Goal: Task Accomplishment & Management: Complete application form

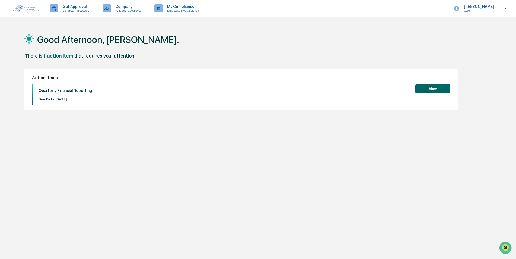
click at [433, 87] on button "View" at bounding box center [433, 88] width 35 height 9
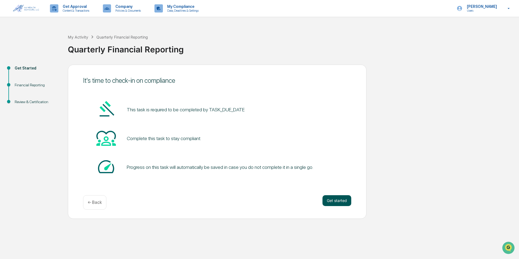
click at [334, 200] on button "Get started" at bounding box center [337, 200] width 29 height 11
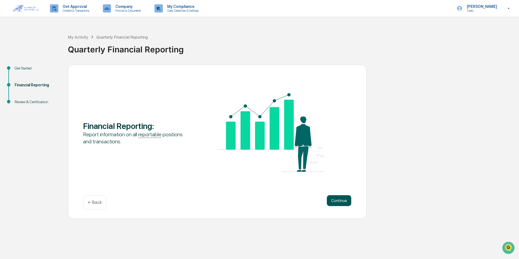
click at [341, 203] on button "Continue" at bounding box center [339, 200] width 24 height 11
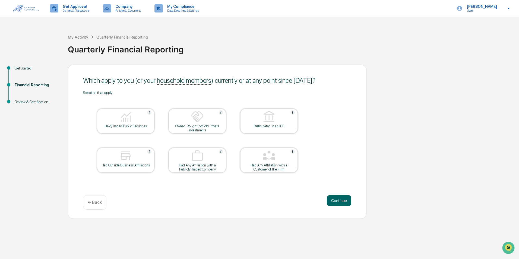
click at [146, 128] on div "Held/Traded Public Securities" at bounding box center [125, 126] width 49 height 4
click at [205, 115] on div at bounding box center [197, 117] width 54 height 14
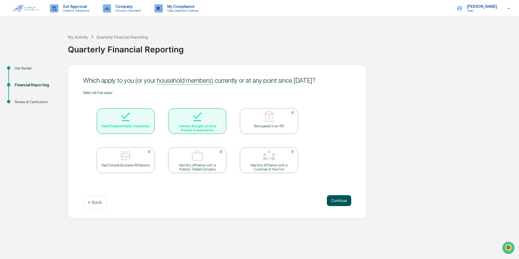
click at [342, 199] on button "Continue" at bounding box center [339, 200] width 24 height 11
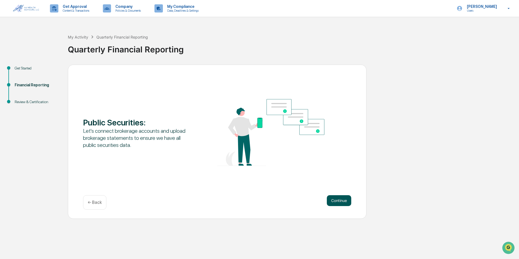
click at [342, 201] on button "Continue" at bounding box center [339, 200] width 24 height 11
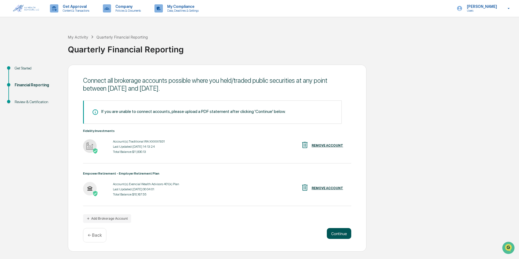
click at [341, 234] on button "Continue" at bounding box center [339, 233] width 24 height 11
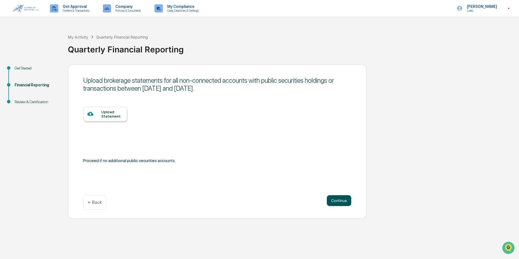
click at [342, 201] on button "Continue" at bounding box center [339, 200] width 24 height 11
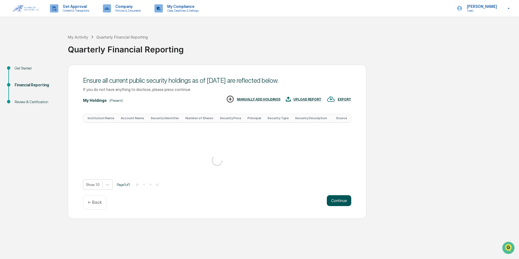
click at [336, 201] on div "Ensure all current public security holdings as of [DATE] are reflected below. I…" at bounding box center [217, 142] width 299 height 154
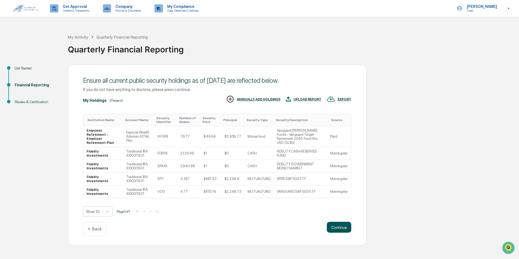
click at [341, 222] on button "Continue" at bounding box center [339, 227] width 24 height 11
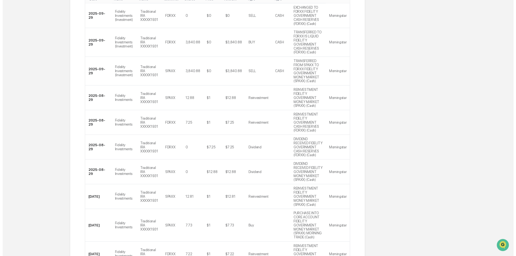
scroll to position [181, 0]
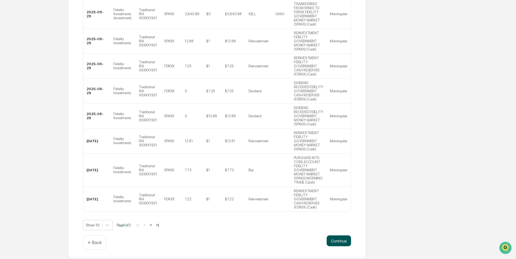
click at [335, 240] on button "Continue" at bounding box center [339, 240] width 24 height 11
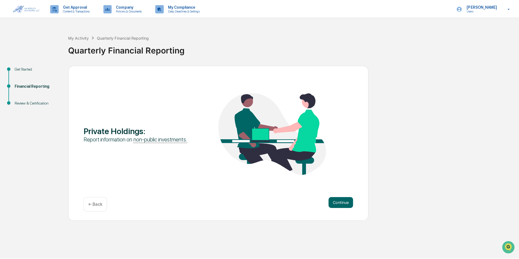
scroll to position [0, 0]
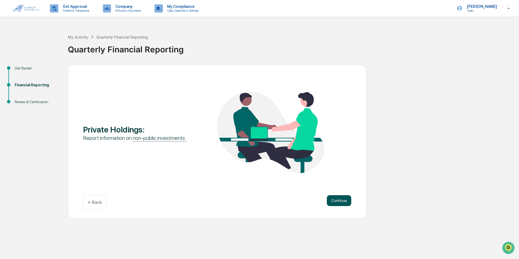
click at [340, 199] on button "Continue" at bounding box center [339, 200] width 24 height 11
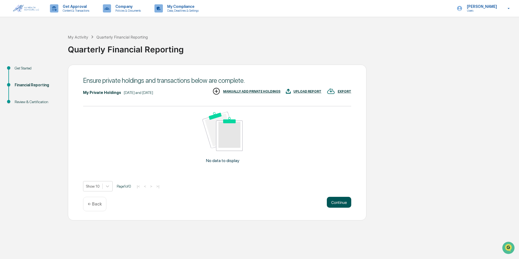
click at [339, 204] on button "Continue" at bounding box center [339, 202] width 24 height 11
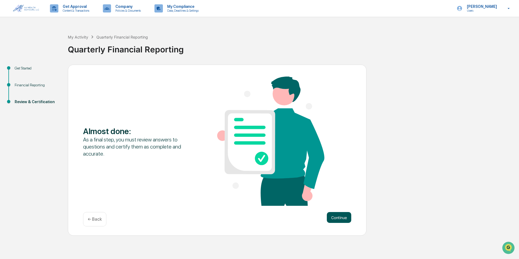
click at [335, 214] on button "Continue" at bounding box center [339, 217] width 24 height 11
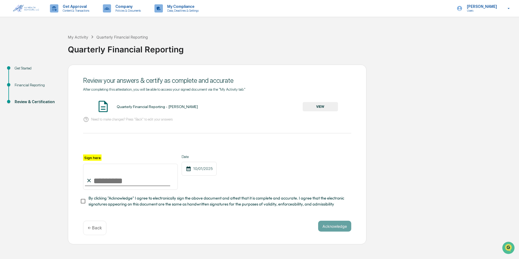
click at [324, 107] on button "VIEW" at bounding box center [320, 106] width 35 height 9
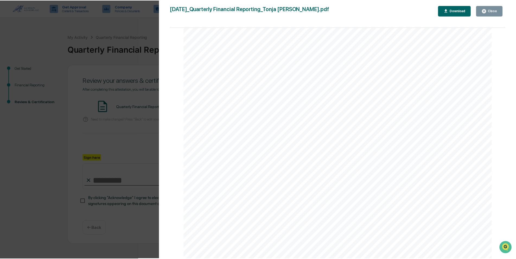
scroll to position [1454, 0]
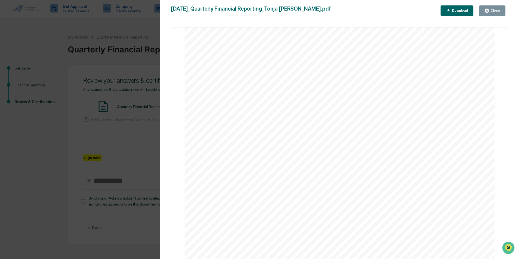
click at [493, 9] on div "Close" at bounding box center [495, 11] width 11 height 4
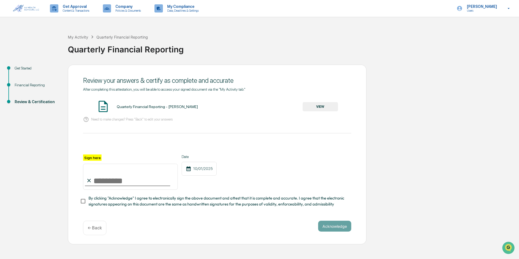
click at [120, 183] on input "Sign here" at bounding box center [130, 177] width 95 height 26
type input "**********"
click at [330, 228] on button "Acknowledge" at bounding box center [334, 226] width 33 height 11
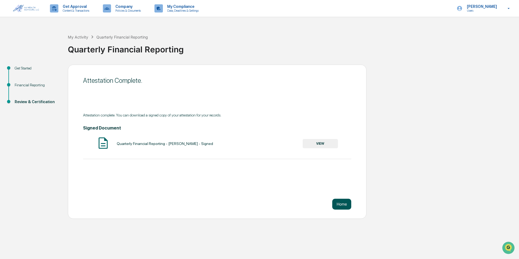
click at [340, 202] on button "Home" at bounding box center [341, 204] width 19 height 11
